Goal: Task Accomplishment & Management: Use online tool/utility

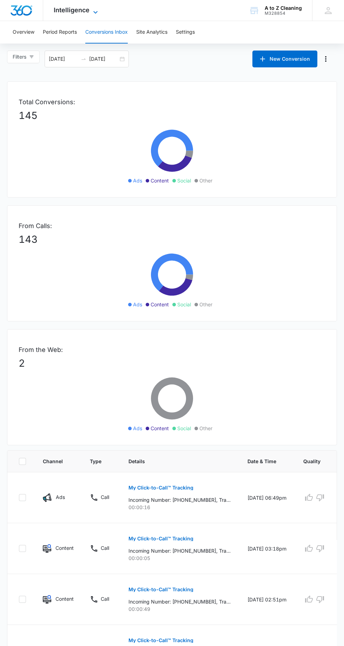
click at [92, 8] on icon at bounding box center [95, 12] width 8 height 8
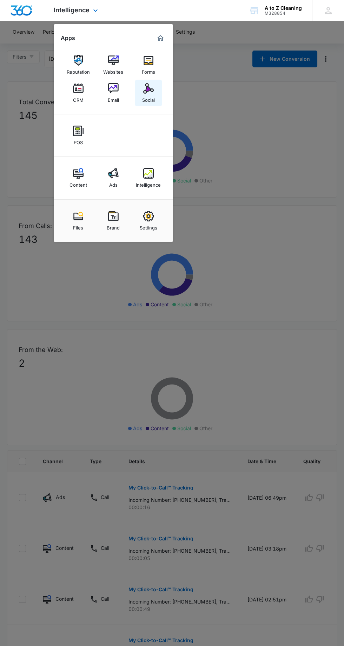
click at [155, 90] on link "Social" at bounding box center [148, 93] width 27 height 27
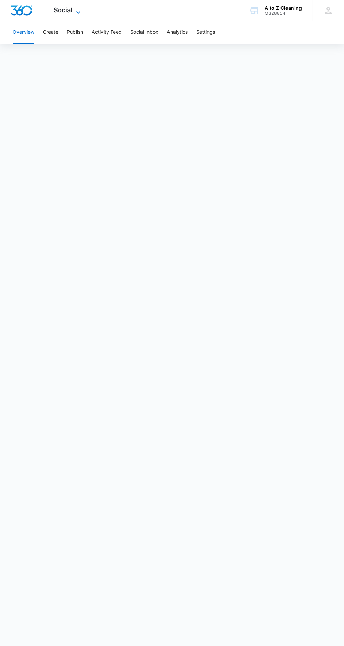
click at [79, 8] on icon at bounding box center [78, 12] width 8 height 8
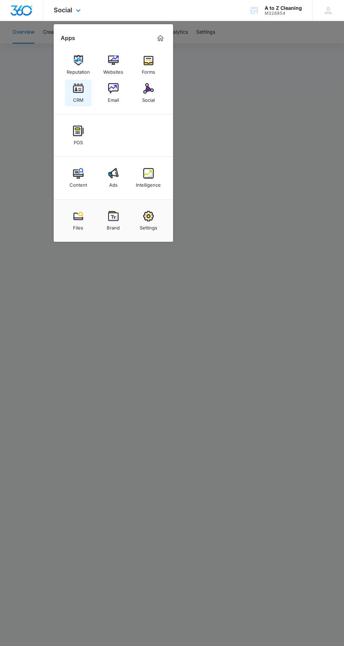
click at [84, 86] on link "CRM" at bounding box center [78, 93] width 27 height 27
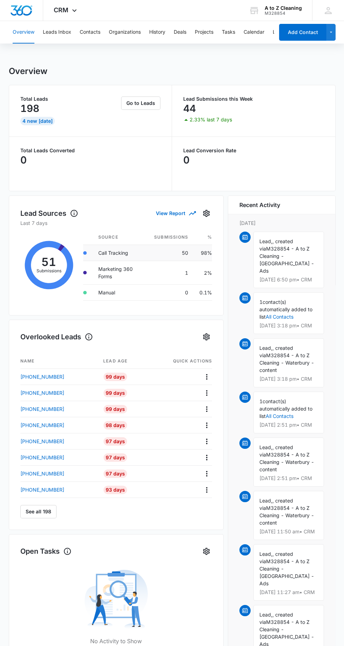
click at [130, 251] on td "Call Tracking" at bounding box center [120, 253] width 56 height 16
click at [91, 25] on button "Contacts" at bounding box center [90, 32] width 21 height 22
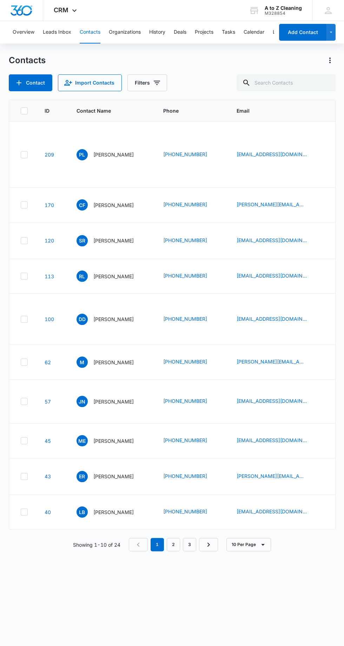
scroll to position [10, 0]
click at [64, 31] on button "Leads Inbox" at bounding box center [57, 32] width 28 height 22
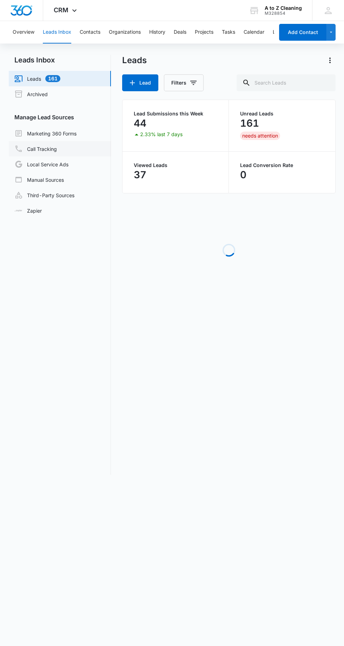
click at [57, 145] on link "Call Tracking" at bounding box center [35, 149] width 42 height 8
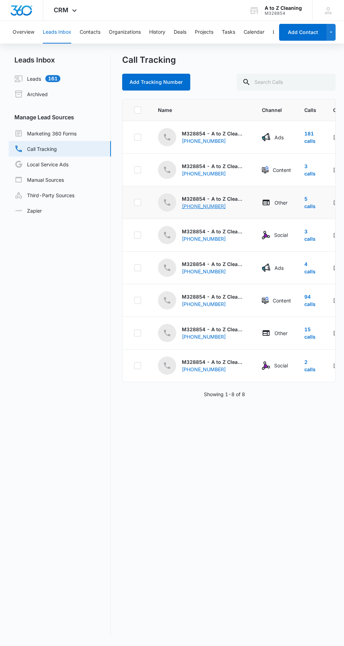
click at [227, 205] on div "[PHONE_NUMBER]" at bounding box center [210, 206] width 56 height 7
